Goal: Obtain resource: Obtain resource

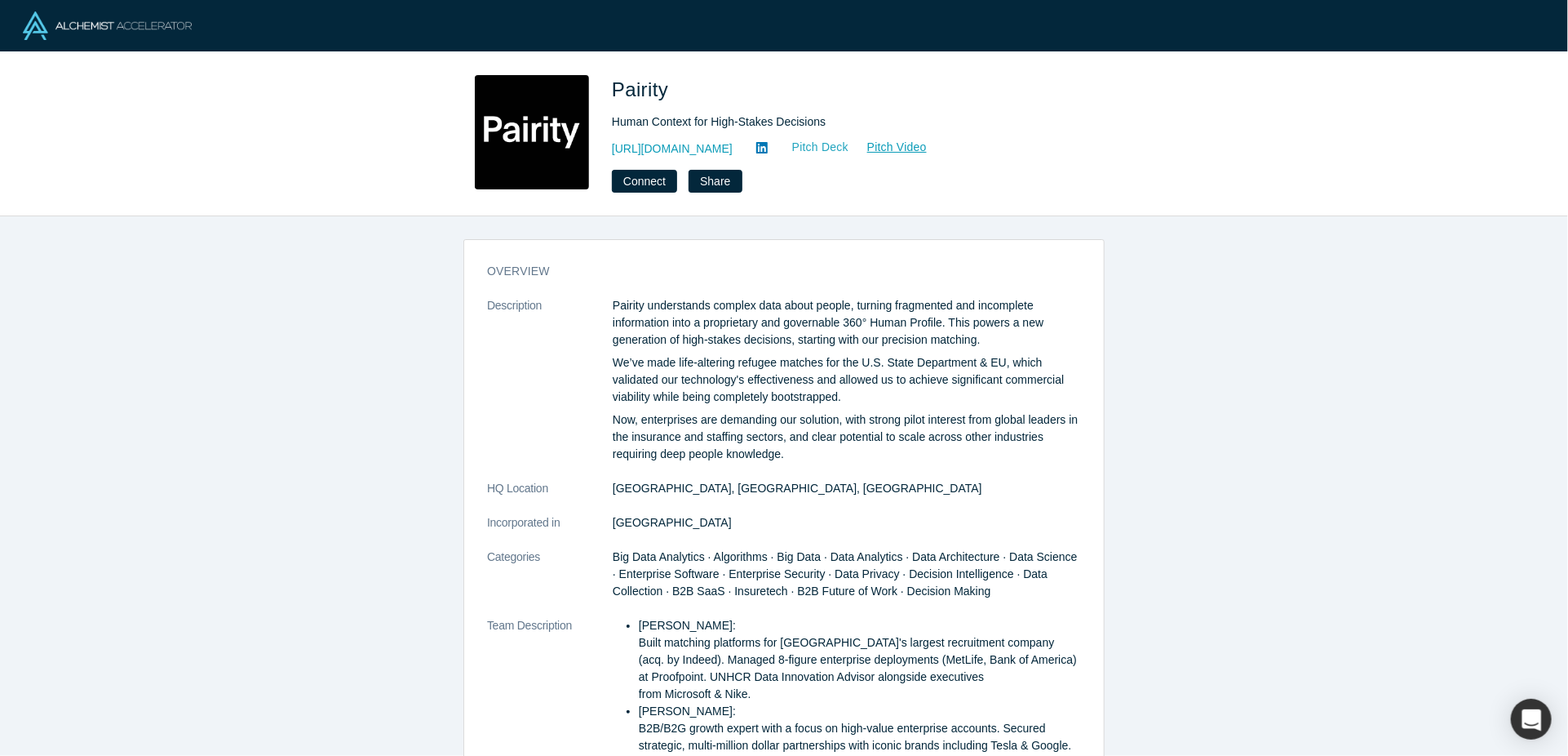
click at [791, 147] on link "Pitch Deck" at bounding box center [810, 147] width 75 height 19
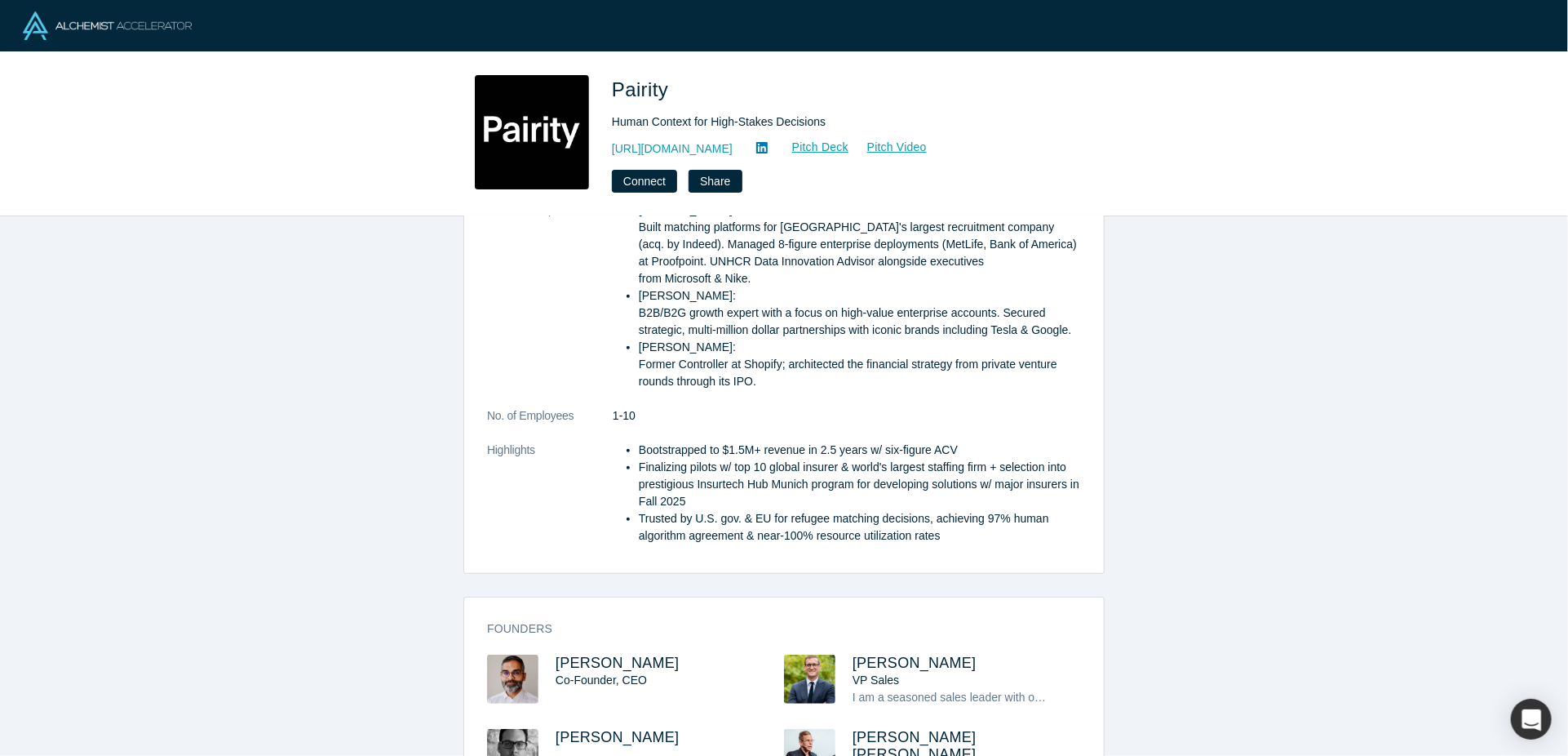
scroll to position [540, 0]
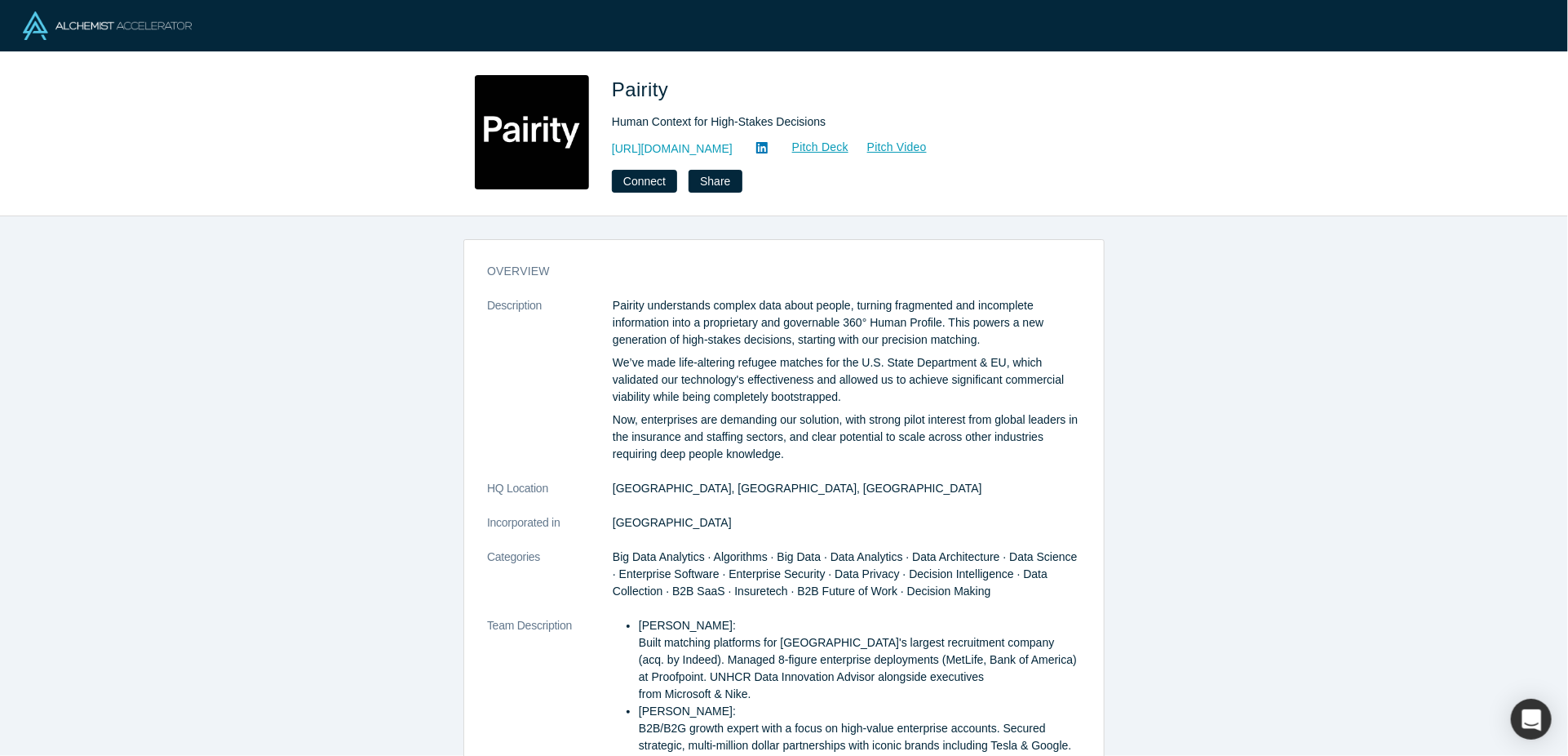
scroll to position [540, 0]
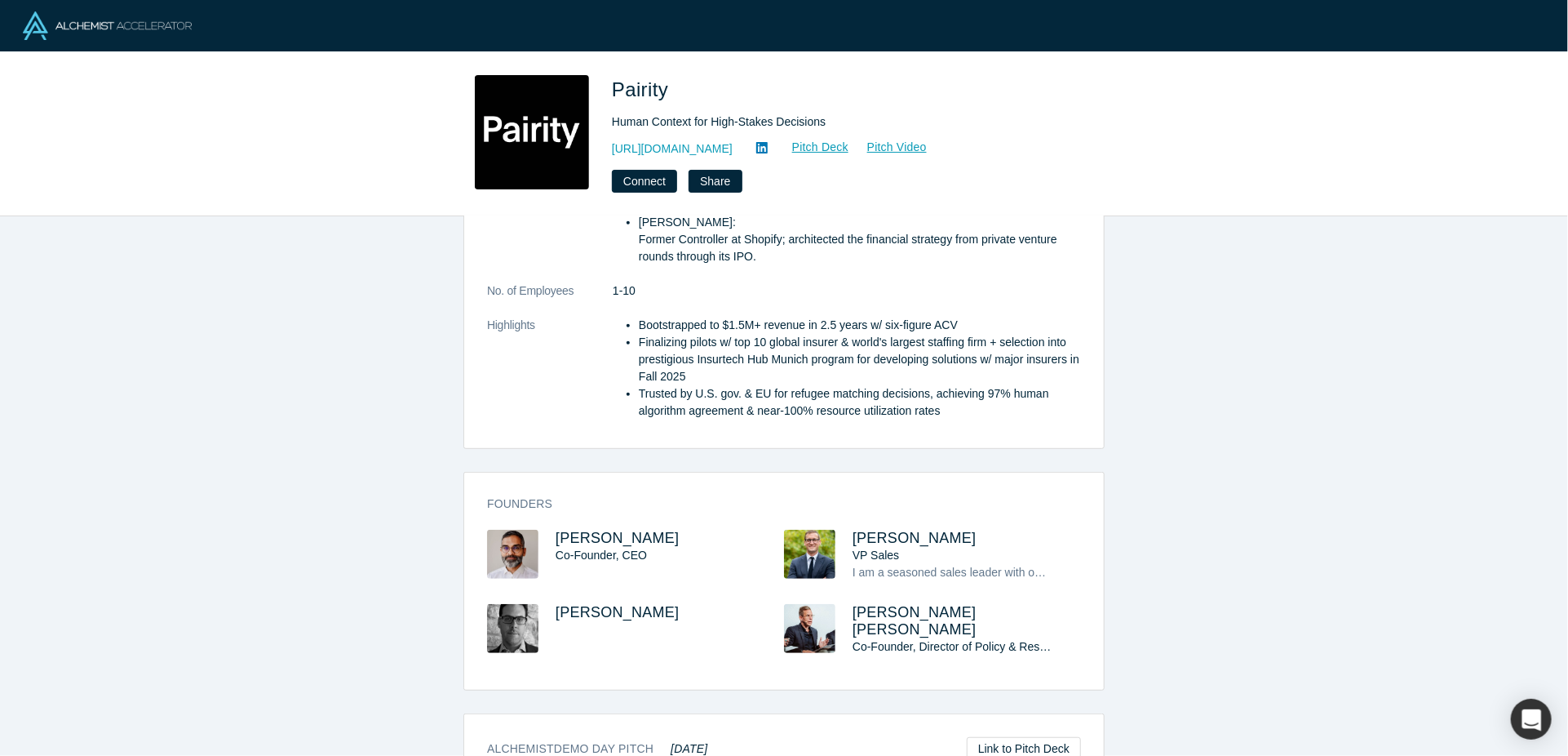
drag, startPoint x: 0, startPoint y: 0, endPoint x: 605, endPoint y: 80, distance: 610.3
click at [605, 80] on div "Pairity Human Context for High-Stakes Decisions [URL][DOMAIN_NAME] Pitch Deck P…" at bounding box center [784, 134] width 641 height 118
